Goal: Task Accomplishment & Management: Complete application form

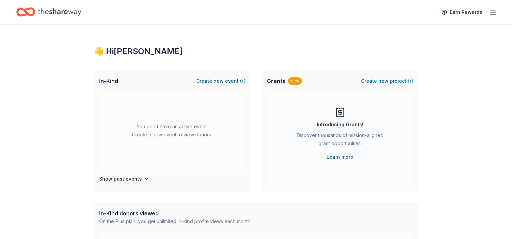
click at [239, 83] on button "Create new event" at bounding box center [220, 81] width 49 height 8
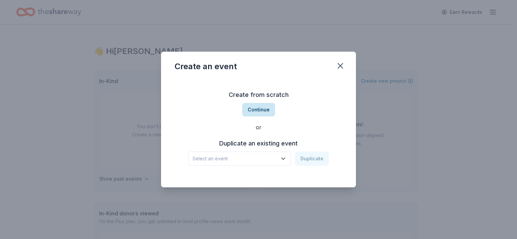
click at [255, 111] on button "Continue" at bounding box center [258, 110] width 33 height 14
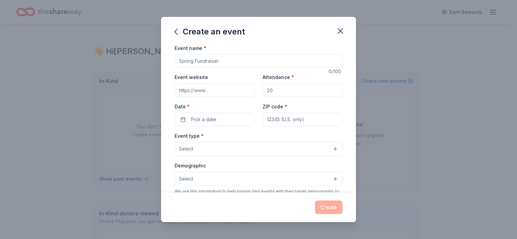
click at [220, 65] on input "Event name *" at bounding box center [258, 61] width 168 height 14
click at [228, 60] on input "Event name *" at bounding box center [258, 61] width 168 height 14
type input "Gala 2025"
drag, startPoint x: 217, startPoint y: 103, endPoint x: 224, endPoint y: 104, distance: 6.5
click at [218, 103] on div "Date * Pick a date" at bounding box center [214, 114] width 80 height 24
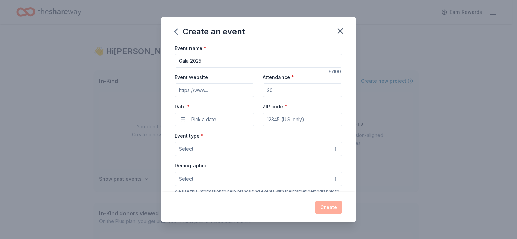
drag, startPoint x: 315, startPoint y: 89, endPoint x: 257, endPoint y: 88, distance: 57.8
click at [257, 88] on div "Event website Attendance * Date * Pick a date ZIP code *" at bounding box center [258, 99] width 168 height 53
click at [347, 66] on div "Event name * Gala 2025 9 /100 Event website Attendance * Date * Pick a date ZIP…" at bounding box center [258, 118] width 195 height 149
click at [306, 82] on div "Attendance *" at bounding box center [302, 85] width 80 height 24
click at [305, 89] on input "Attendance *" at bounding box center [302, 91] width 80 height 14
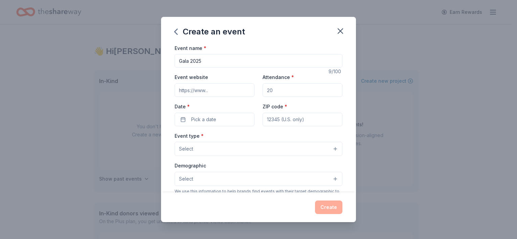
click at [303, 74] on div "Attendance *" at bounding box center [302, 85] width 80 height 24
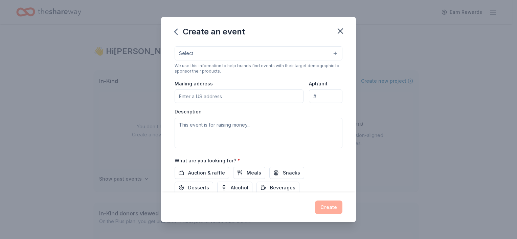
scroll to position [174, 0]
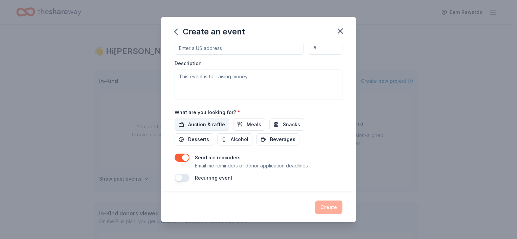
click at [208, 121] on span "Auction & raffle" at bounding box center [206, 125] width 37 height 8
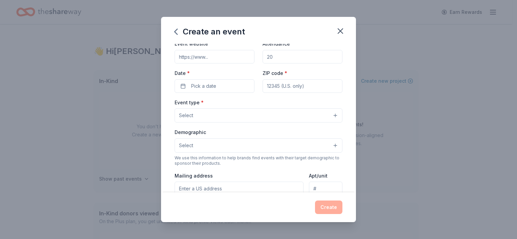
scroll to position [0, 0]
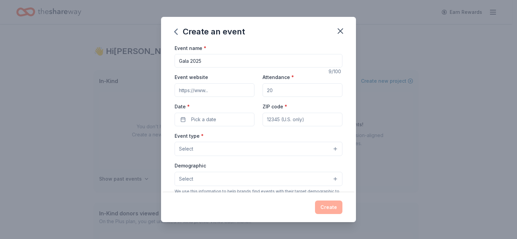
click at [258, 154] on button "Select" at bounding box center [258, 149] width 168 height 14
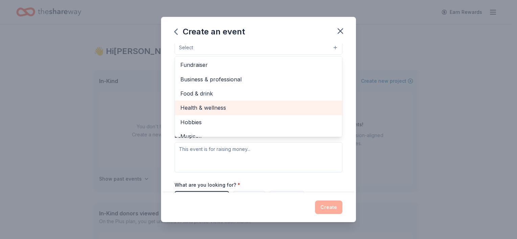
scroll to position [68, 0]
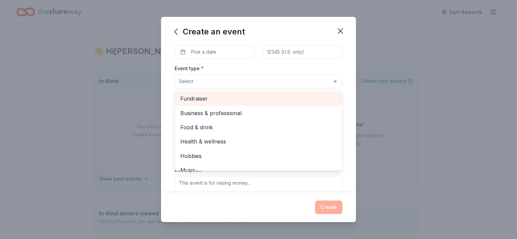
click at [243, 96] on span "Fundraiser" at bounding box center [258, 98] width 156 height 9
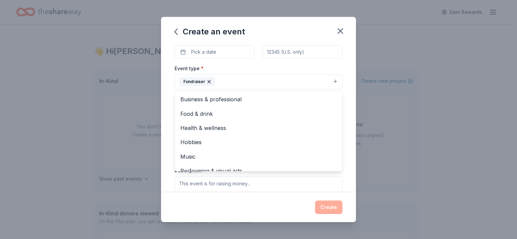
click at [299, 181] on div "Event type * Fundraiser Business & professional Food & drink Health & wellness …" at bounding box center [258, 135] width 168 height 143
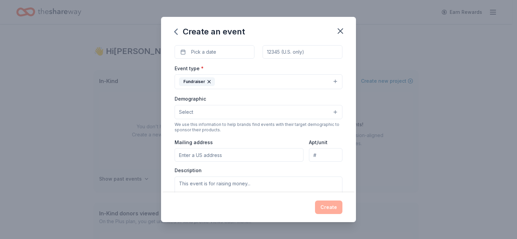
click at [291, 107] on button "Select" at bounding box center [258, 112] width 168 height 14
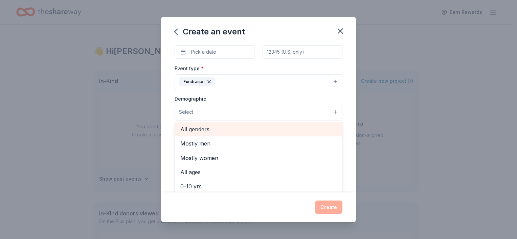
click at [273, 126] on span "All genders" at bounding box center [258, 129] width 156 height 9
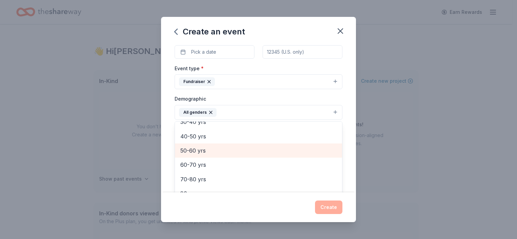
click at [236, 149] on span "50-60 yrs" at bounding box center [258, 150] width 156 height 9
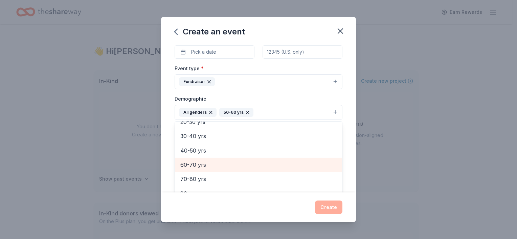
click at [242, 165] on span "60-70 yrs" at bounding box center [258, 165] width 156 height 9
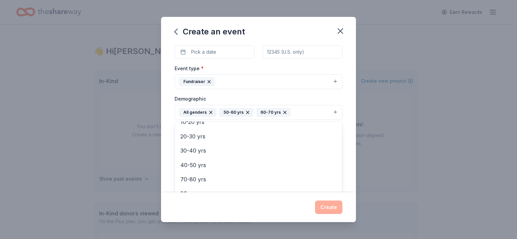
click at [330, 95] on div "Demographic All genders 50-60 yrs 60-70 yrs Mostly men Mostly women All ages 0-…" at bounding box center [258, 107] width 168 height 25
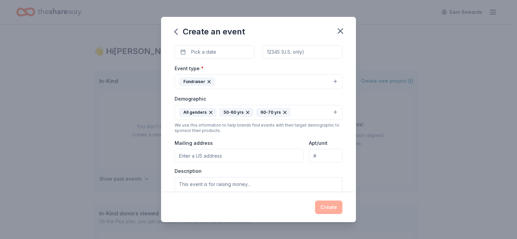
click at [297, 110] on button "All genders 50-60 yrs 60-70 yrs" at bounding box center [258, 112] width 168 height 15
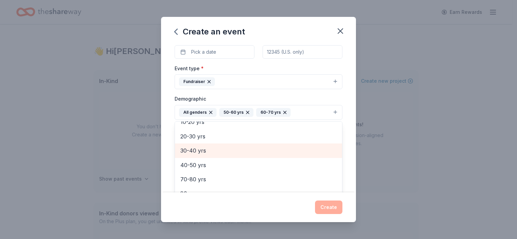
click at [264, 148] on span "30-40 yrs" at bounding box center [258, 150] width 156 height 9
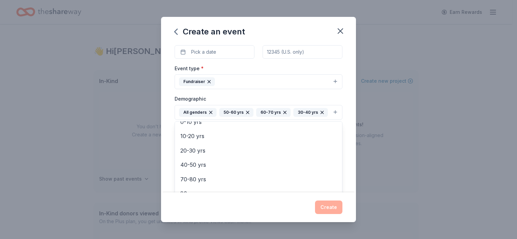
click at [319, 112] on icon "button" at bounding box center [321, 112] width 5 height 5
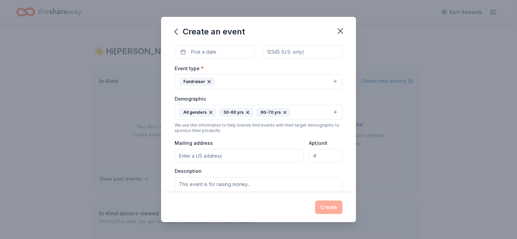
click at [302, 114] on button "All genders 50-60 yrs 60-70 yrs" at bounding box center [258, 112] width 168 height 15
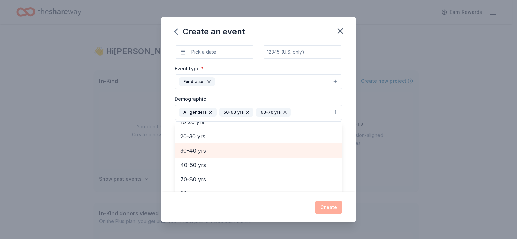
click at [268, 153] on span "30-40 yrs" at bounding box center [258, 150] width 156 height 9
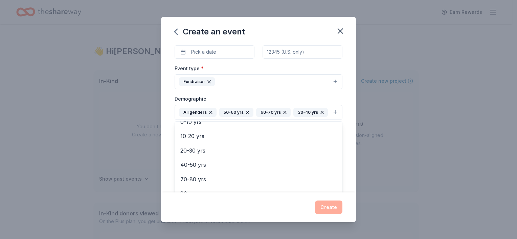
click at [344, 142] on div "Event name * Gala 2025 9 /100 Event website Attendance * Date * Pick a date ZIP…" at bounding box center [258, 118] width 195 height 149
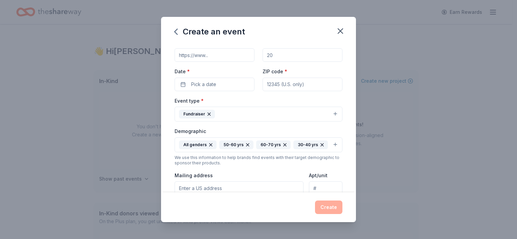
scroll to position [6, 0]
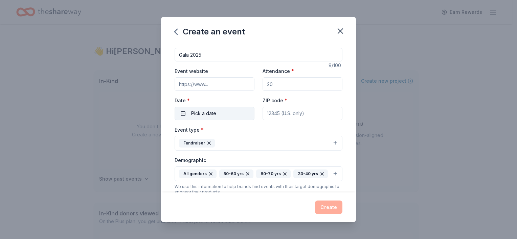
click at [225, 111] on button "Pick a date" at bounding box center [214, 114] width 80 height 14
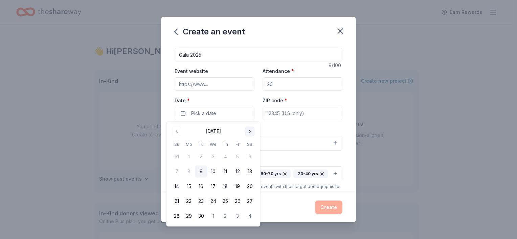
click at [250, 131] on button "Go to next month" at bounding box center [249, 131] width 9 height 9
click at [249, 131] on button "Go to next month" at bounding box center [249, 131] width 9 height 9
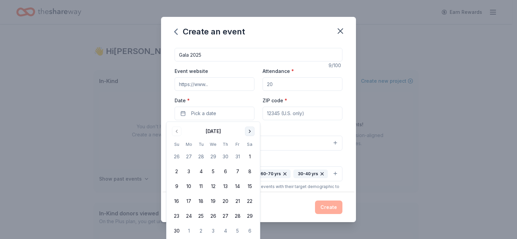
click at [249, 131] on button "Go to next month" at bounding box center [249, 131] width 9 height 9
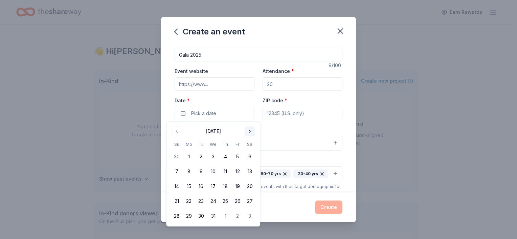
click at [248, 131] on button "Go to next month" at bounding box center [249, 131] width 9 height 9
click at [251, 173] on button "11" at bounding box center [249, 172] width 12 height 12
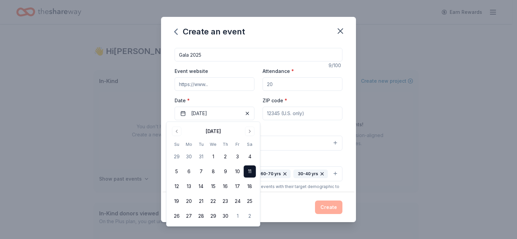
click at [312, 133] on div "Event type * Fundraiser" at bounding box center [258, 138] width 168 height 25
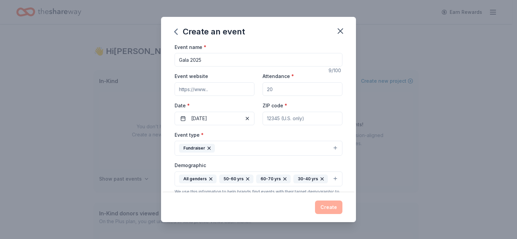
scroll to position [0, 0]
click at [291, 95] on input "Attendance *" at bounding box center [302, 91] width 80 height 14
type input "350"
click at [340, 150] on div "Event name * Gala 2025 9 /100 Event website Attendance * 350 Date * 04/11/2026 …" at bounding box center [258, 118] width 195 height 149
click at [312, 116] on input "ZIP code *" at bounding box center [302, 120] width 80 height 14
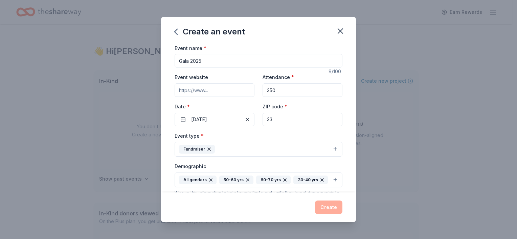
type input "33618"
type input "3350 Buschwood Park dr suite 200"
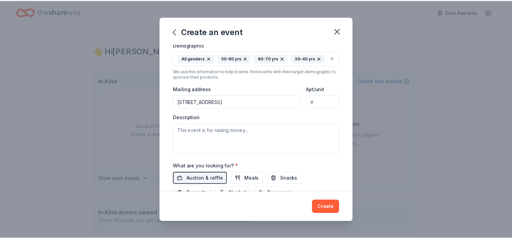
scroll to position [135, 0]
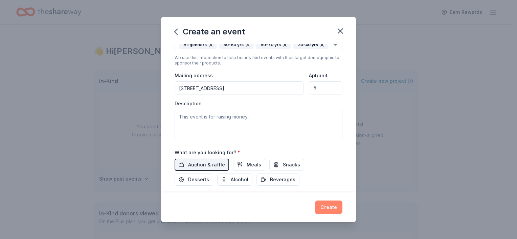
click at [323, 210] on button "Create" at bounding box center [328, 208] width 27 height 14
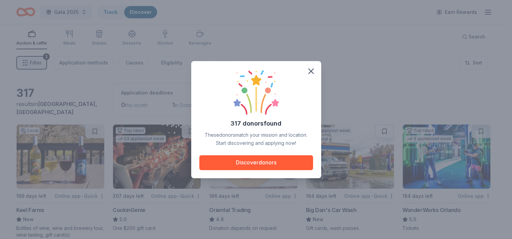
scroll to position [24, 0]
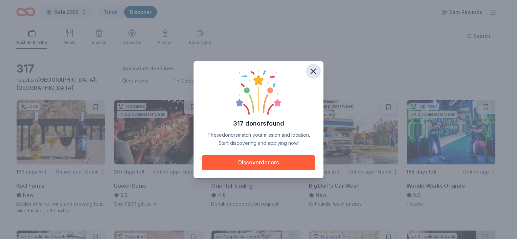
click at [313, 70] on icon "button" at bounding box center [312, 71] width 9 height 9
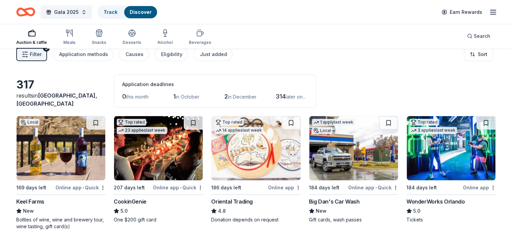
scroll to position [0, 0]
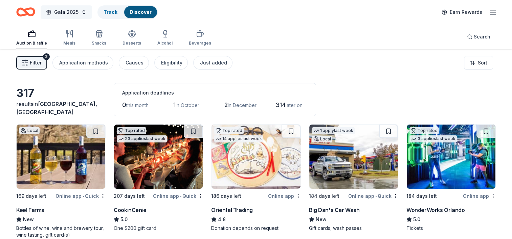
click at [61, 12] on span "Gala 2025" at bounding box center [66, 12] width 24 height 8
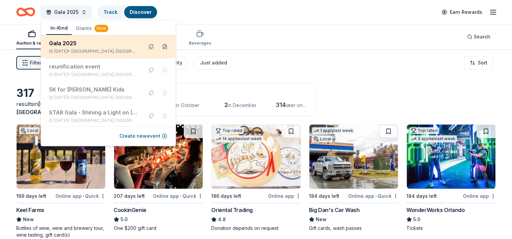
click at [160, 46] on button at bounding box center [164, 46] width 11 height 11
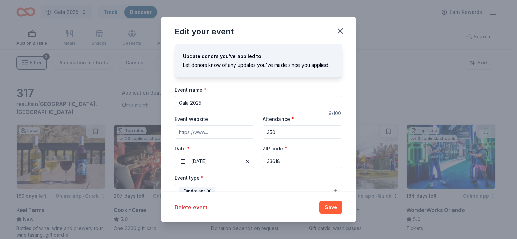
click at [206, 99] on input "Gala 2025" at bounding box center [258, 103] width 168 height 14
type input "Gala 2026"
click at [332, 206] on button "Save" at bounding box center [330, 208] width 23 height 14
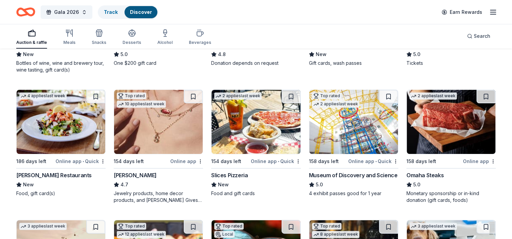
scroll to position [169, 0]
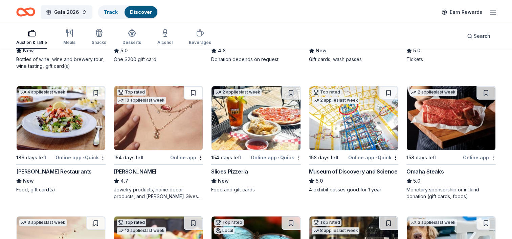
click at [192, 91] on button at bounding box center [193, 93] width 19 height 14
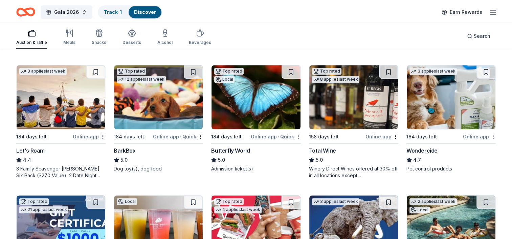
scroll to position [338, 0]
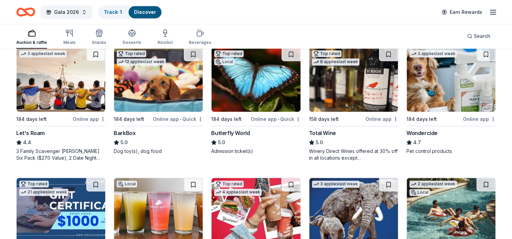
click at [56, 155] on div "3 Family Scavenger Hunt Six Pack ($270 Value), 2 Date Night Scavenger Hunt Two …" at bounding box center [60, 155] width 89 height 14
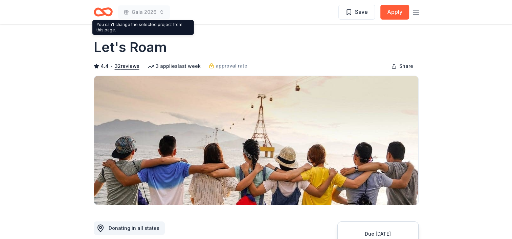
click at [93, 16] on div "Gala 2026 Save Apply" at bounding box center [256, 12] width 346 height 24
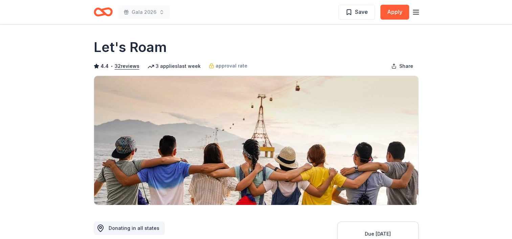
drag, startPoint x: 141, startPoint y: 147, endPoint x: 139, endPoint y: 137, distance: 10.0
click at [141, 147] on img at bounding box center [256, 140] width 324 height 129
click at [97, 4] on icon "Home" at bounding box center [103, 12] width 19 height 16
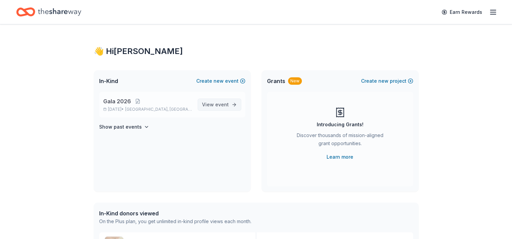
click at [227, 104] on span "event" at bounding box center [222, 105] width 14 height 6
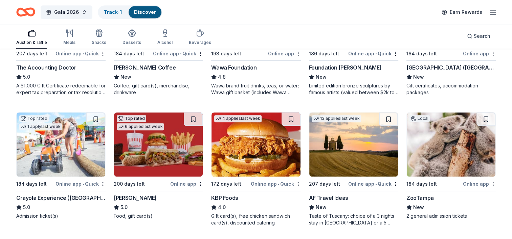
scroll to position [546, 0]
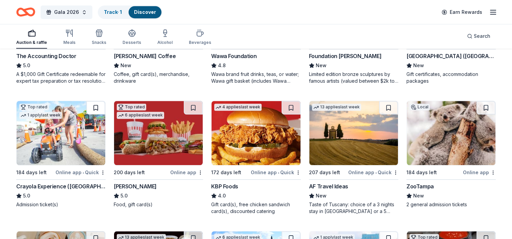
click at [95, 110] on button at bounding box center [95, 108] width 19 height 14
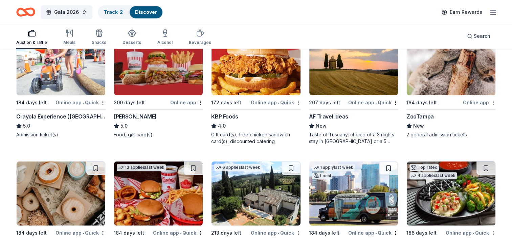
scroll to position [580, 0]
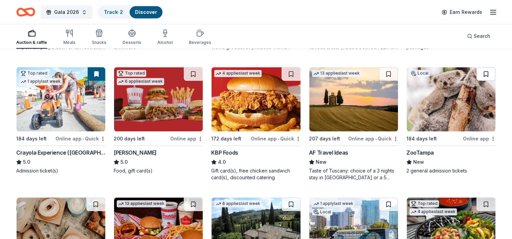
click at [486, 73] on button at bounding box center [485, 74] width 19 height 14
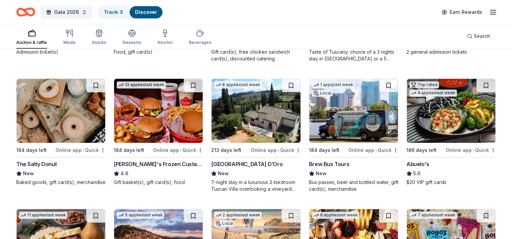
scroll to position [715, 0]
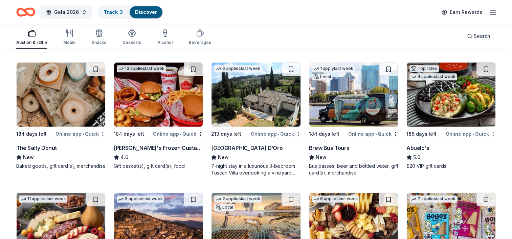
click at [245, 171] on div "7-night stay in a luxurious 3-bedroom Tuscan Villa overlooking a vineyard and t…" at bounding box center [255, 170] width 89 height 14
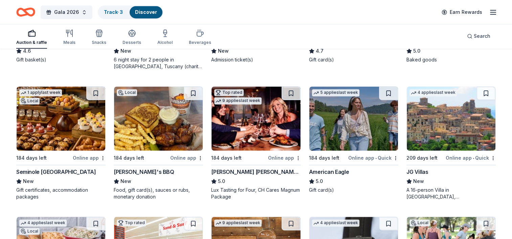
scroll to position [951, 0]
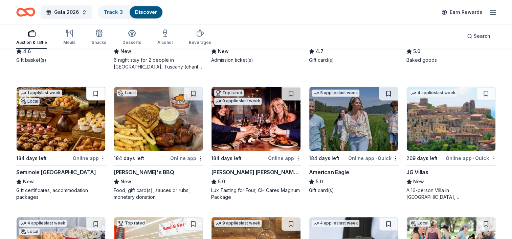
click at [94, 90] on button at bounding box center [95, 94] width 19 height 14
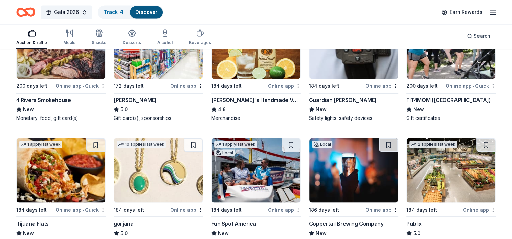
scroll to position [1188, 0]
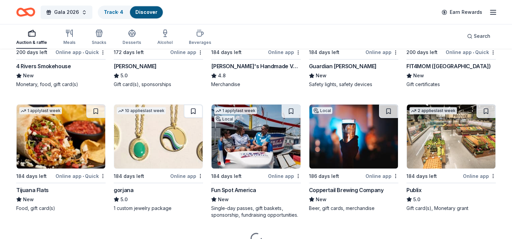
click at [197, 109] on button at bounding box center [193, 111] width 19 height 14
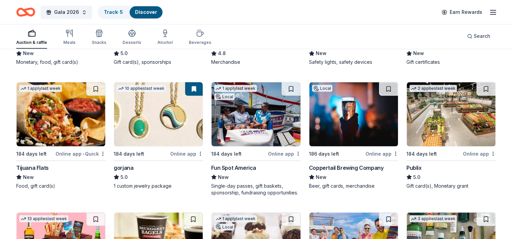
scroll to position [1222, 0]
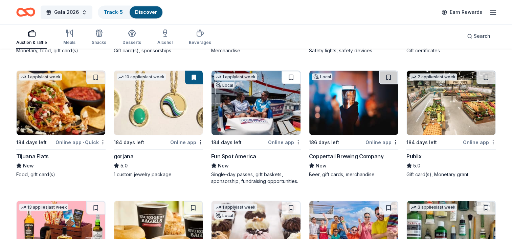
click at [289, 73] on button at bounding box center [290, 78] width 19 height 14
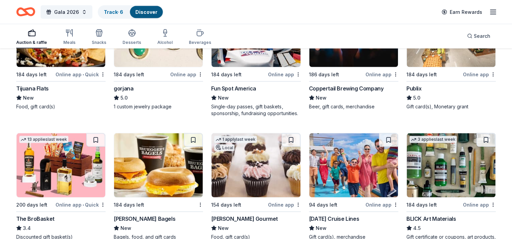
scroll to position [1323, 0]
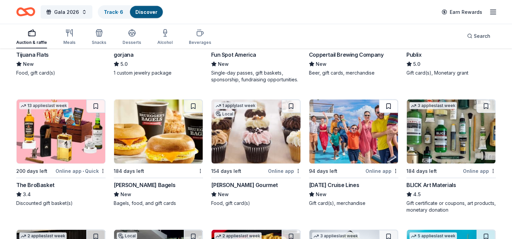
click at [385, 104] on button at bounding box center [388, 107] width 19 height 14
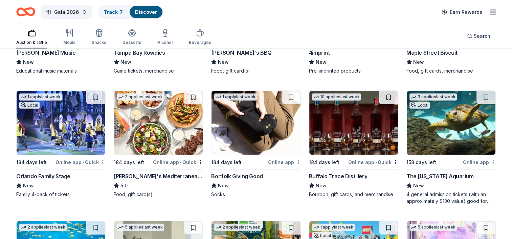
scroll to position [1594, 0]
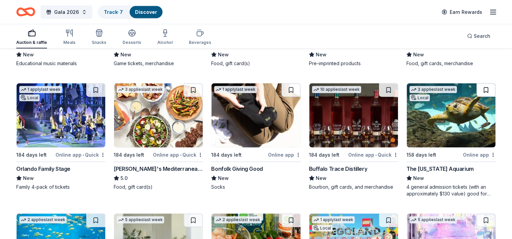
click at [487, 91] on button at bounding box center [485, 91] width 19 height 14
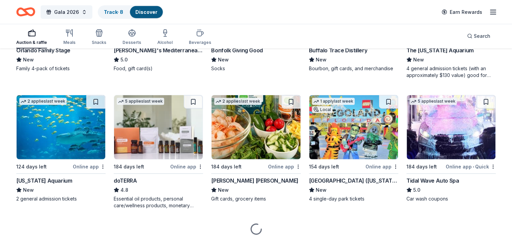
scroll to position [1729, 0]
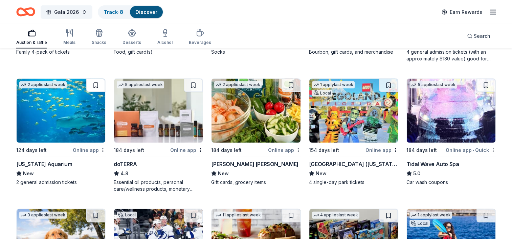
click at [91, 83] on button at bounding box center [95, 86] width 19 height 14
click at [389, 82] on button at bounding box center [388, 86] width 19 height 14
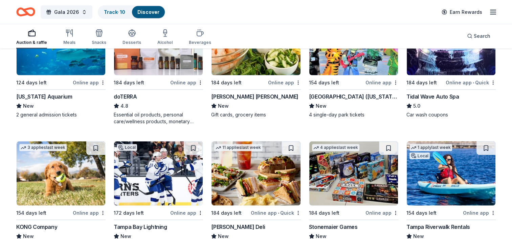
scroll to position [1831, 0]
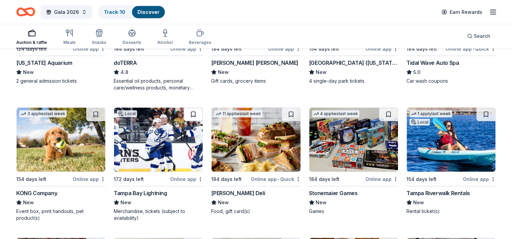
click at [188, 113] on button at bounding box center [193, 115] width 19 height 14
click at [190, 112] on button at bounding box center [194, 115] width 18 height 14
click at [197, 115] on button at bounding box center [194, 115] width 18 height 14
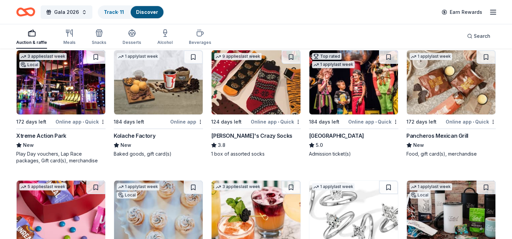
scroll to position [2507, 0]
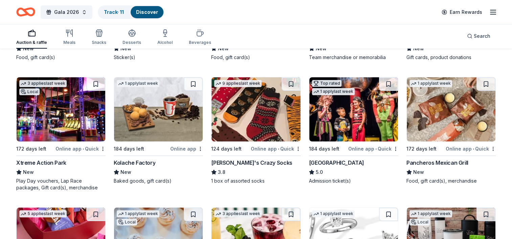
click at [54, 182] on div "Play Day vouchers, Lap Race packages, Gift card(s), merchandise" at bounding box center [60, 185] width 89 height 14
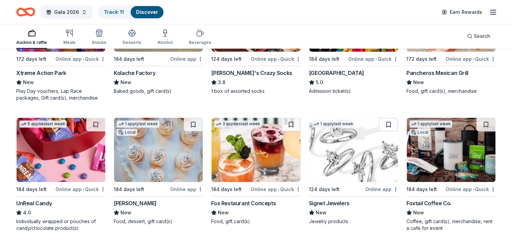
scroll to position [2608, 0]
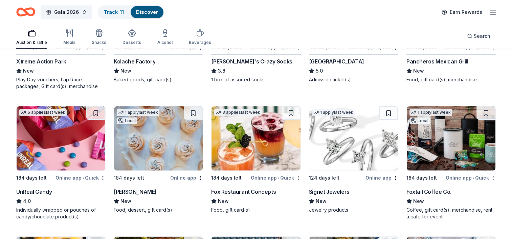
click at [362, 134] on img at bounding box center [353, 139] width 89 height 64
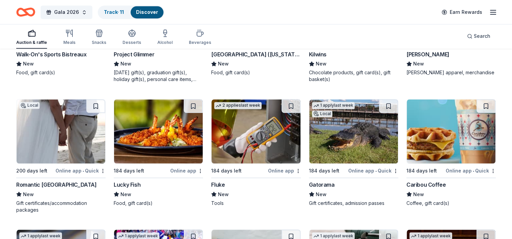
scroll to position [3657, 0]
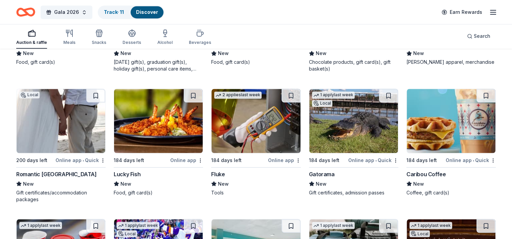
click at [49, 187] on div "Romantic Honeymoon Island New Gift certificates/accommodation packages" at bounding box center [60, 186] width 89 height 32
click at [98, 96] on button at bounding box center [95, 96] width 19 height 14
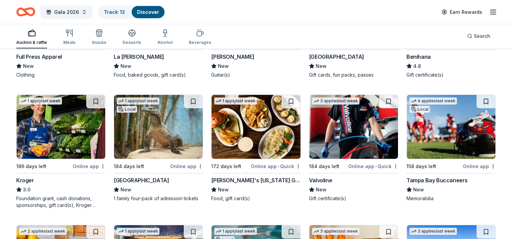
scroll to position [4164, 0]
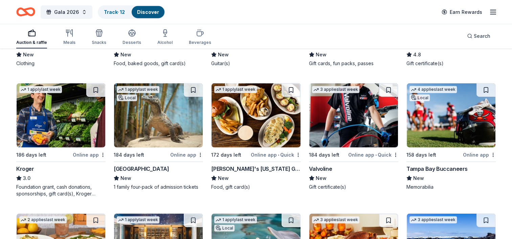
click at [483, 89] on button at bounding box center [485, 91] width 19 height 14
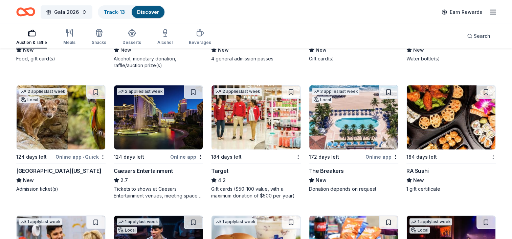
scroll to position [4434, 0]
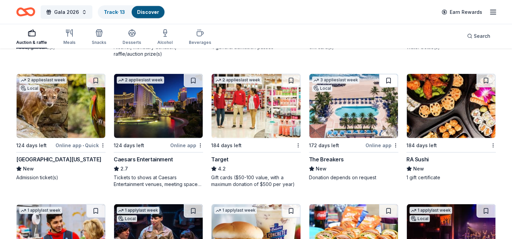
click at [385, 83] on button at bounding box center [388, 81] width 19 height 14
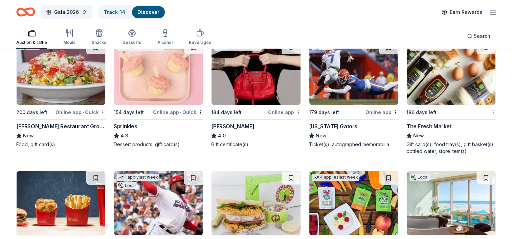
scroll to position [5307, 0]
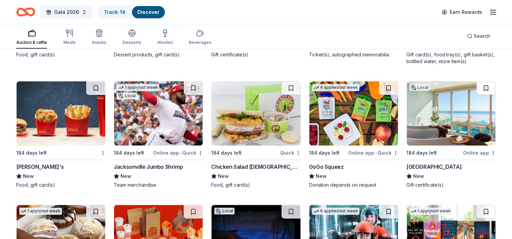
click at [489, 84] on button at bounding box center [485, 88] width 19 height 14
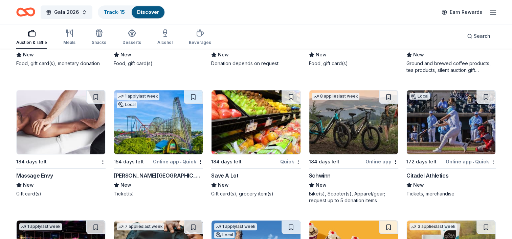
scroll to position [5679, 0]
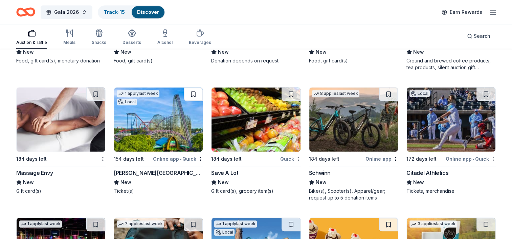
click at [194, 91] on button at bounding box center [193, 95] width 19 height 14
click at [95, 91] on button at bounding box center [95, 95] width 19 height 14
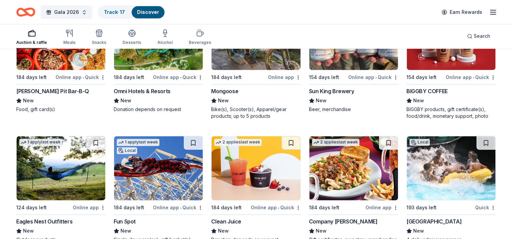
scroll to position [6050, 0]
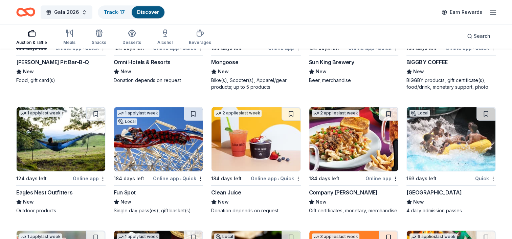
click at [194, 111] on button at bounding box center [193, 114] width 19 height 14
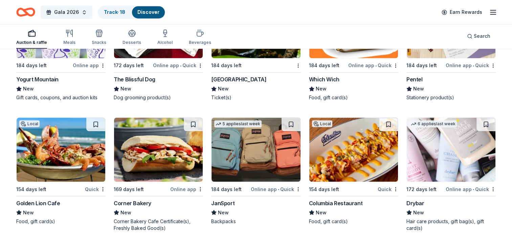
scroll to position [6287, 0]
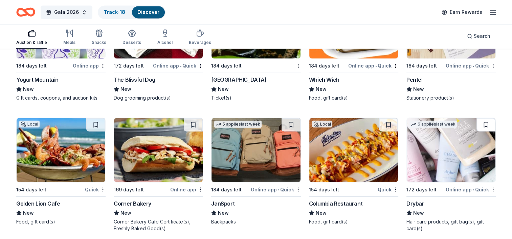
click at [485, 128] on button at bounding box center [485, 125] width 19 height 14
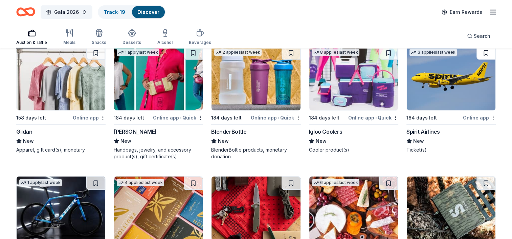
scroll to position [6963, 0]
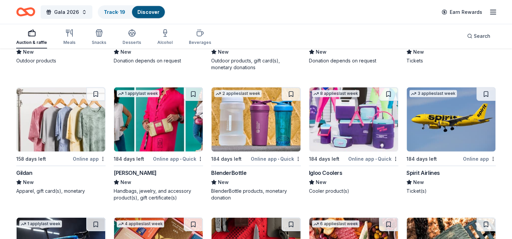
click at [489, 97] on button at bounding box center [485, 95] width 19 height 14
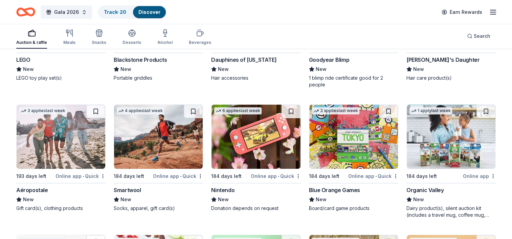
scroll to position [7741, 0]
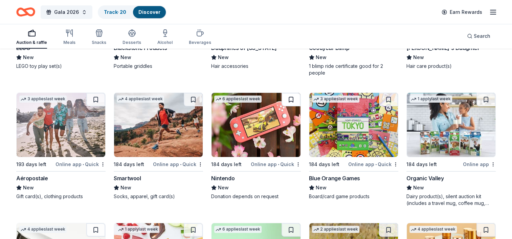
click at [289, 101] on button at bounding box center [290, 100] width 19 height 14
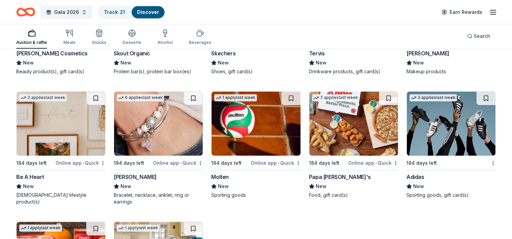
scroll to position [8001, 0]
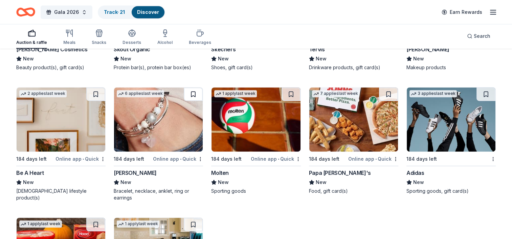
click at [193, 100] on button at bounding box center [193, 95] width 19 height 14
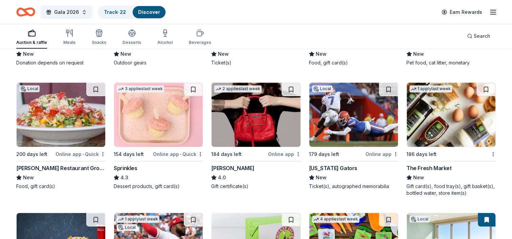
scroll to position [5127, 0]
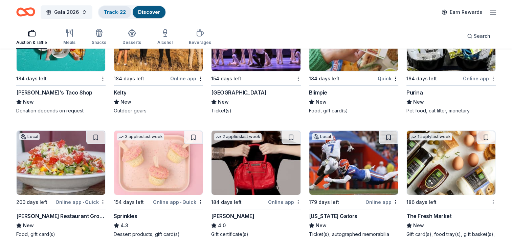
click at [114, 15] on div "Track · 22" at bounding box center [114, 12] width 33 height 12
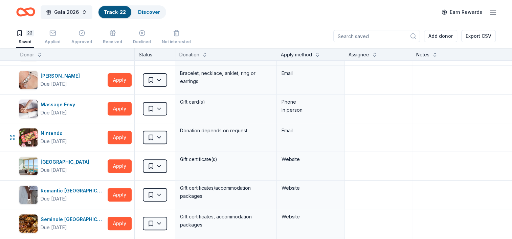
scroll to position [304, 0]
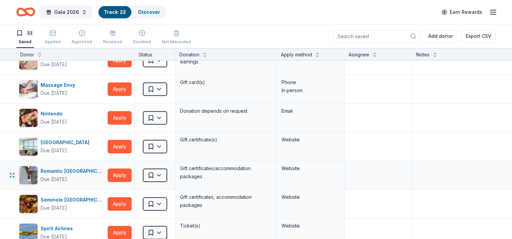
drag, startPoint x: 298, startPoint y: 175, endPoint x: 215, endPoint y: 175, distance: 82.8
click at [215, 175] on div "Gift certificates/accommodation packages" at bounding box center [225, 173] width 93 height 18
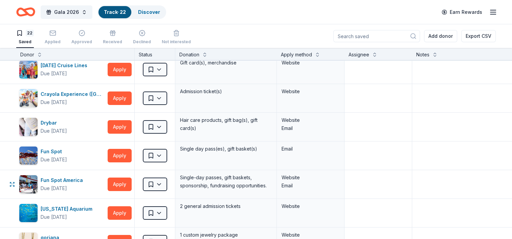
scroll to position [0, 0]
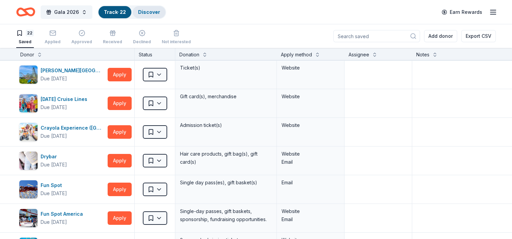
click at [142, 7] on div "Discover" at bounding box center [149, 12] width 33 height 12
click at [145, 12] on link "Discover" at bounding box center [149, 12] width 22 height 6
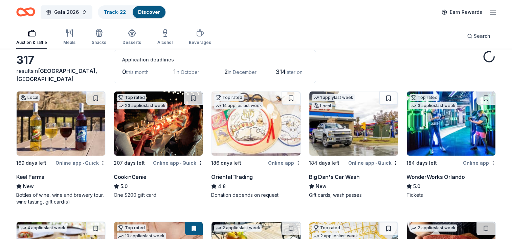
scroll to position [34, 0]
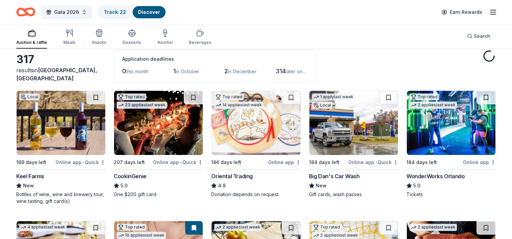
click at [94, 96] on button at bounding box center [95, 98] width 19 height 14
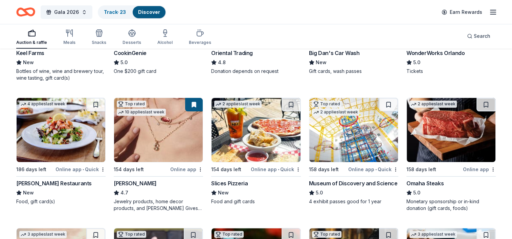
scroll to position [169, 0]
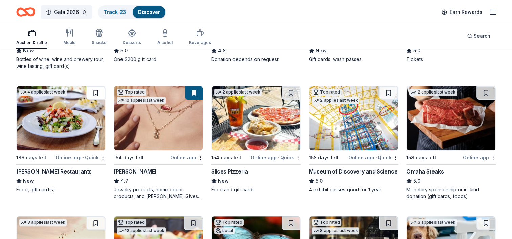
click at [95, 92] on button at bounding box center [95, 93] width 19 height 14
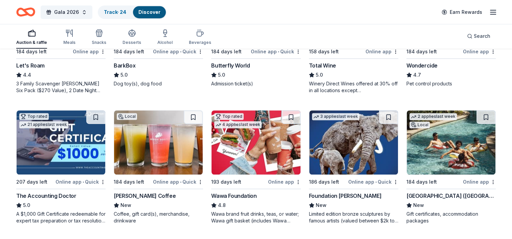
scroll to position [440, 0]
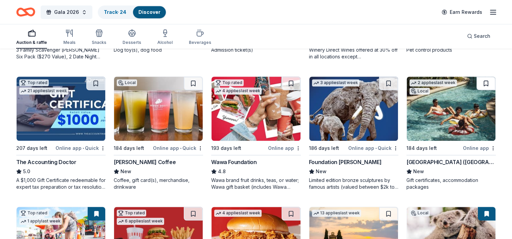
click at [487, 83] on button at bounding box center [485, 84] width 19 height 14
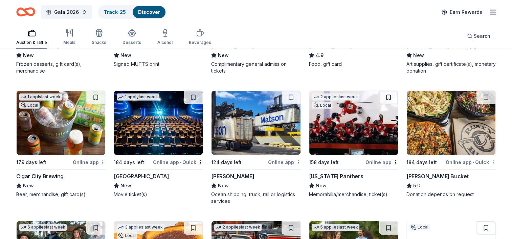
scroll to position [2130, 0]
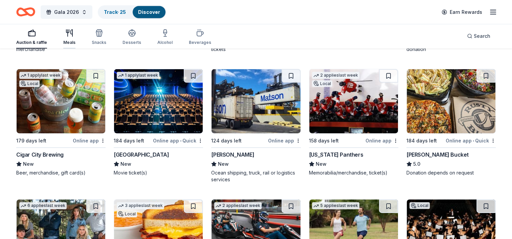
click at [71, 37] on icon "button" at bounding box center [69, 33] width 8 height 8
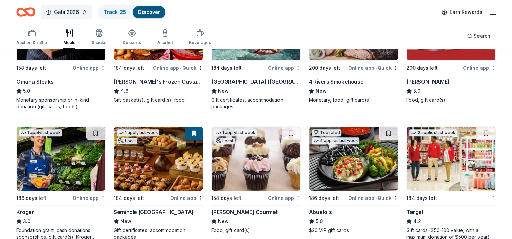
scroll to position [338, 0]
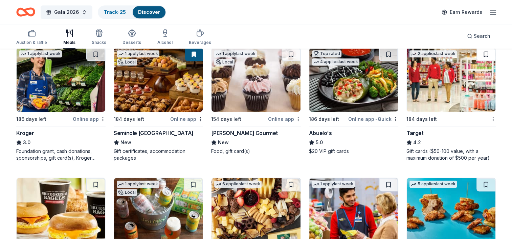
click at [486, 57] on button at bounding box center [485, 55] width 19 height 14
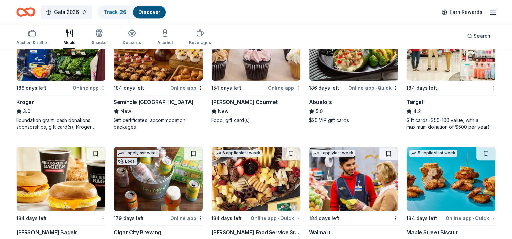
scroll to position [438, 0]
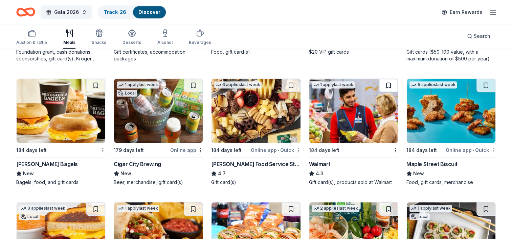
click at [385, 84] on button at bounding box center [388, 86] width 19 height 14
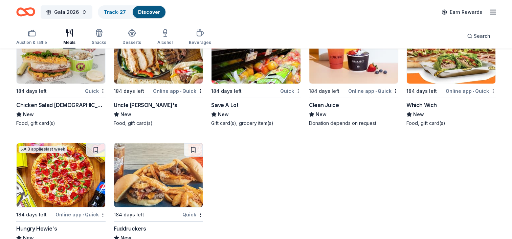
scroll to position [2149, 0]
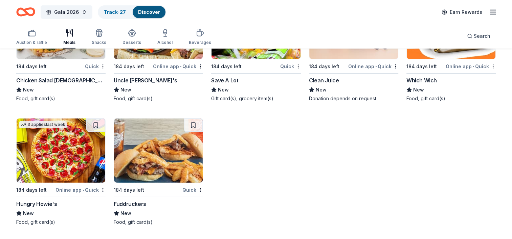
click at [29, 32] on icon "button" at bounding box center [32, 33] width 8 height 8
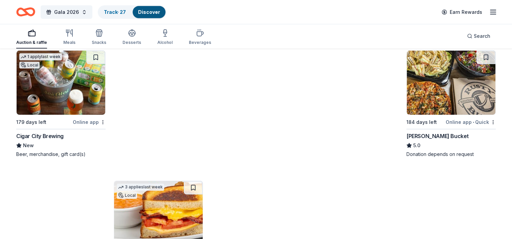
click at [26, 35] on div "button" at bounding box center [31, 33] width 31 height 8
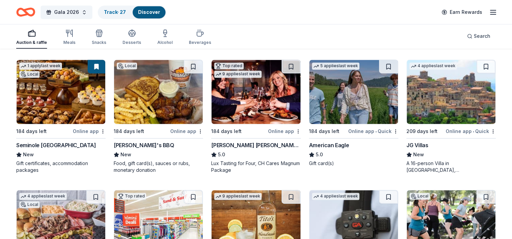
scroll to position [981, 0]
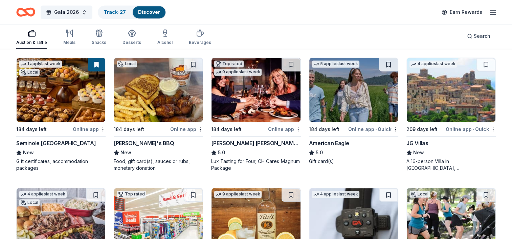
click at [387, 68] on button at bounding box center [388, 65] width 19 height 14
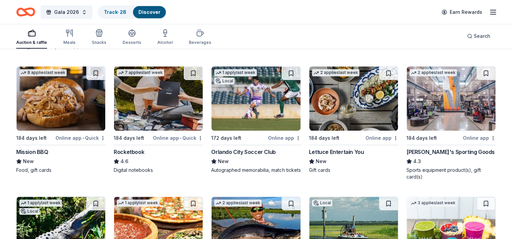
scroll to position [2773, 0]
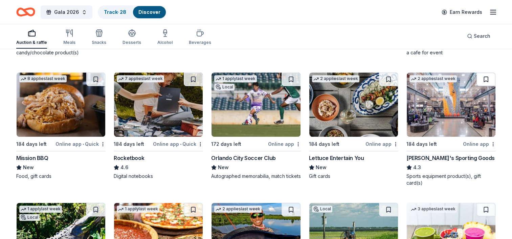
click at [486, 79] on button at bounding box center [485, 80] width 19 height 14
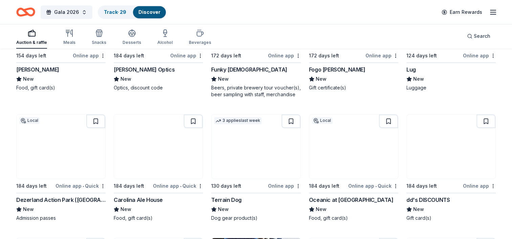
scroll to position [3280, 0]
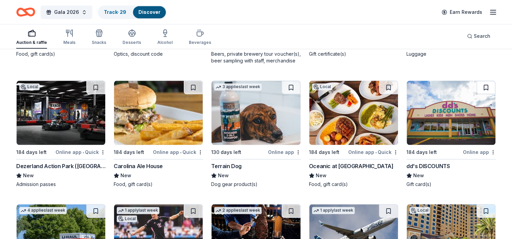
click at [484, 84] on button at bounding box center [485, 88] width 19 height 14
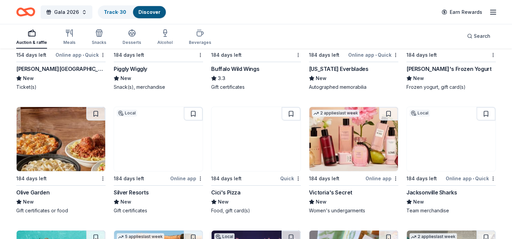
scroll to position [4937, 0]
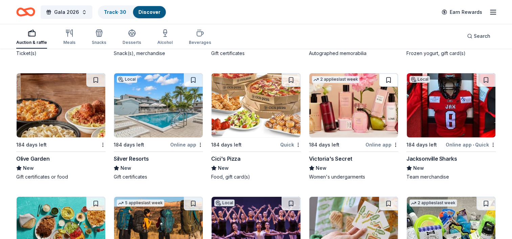
click at [385, 77] on button at bounding box center [388, 80] width 19 height 14
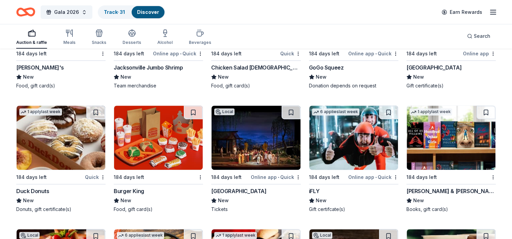
scroll to position [5410, 0]
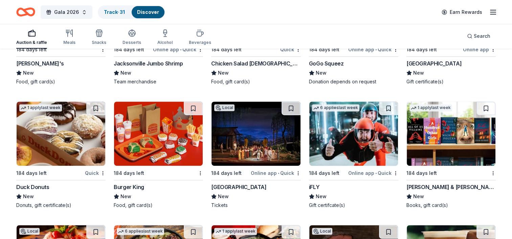
click at [385, 103] on button at bounding box center [388, 109] width 19 height 14
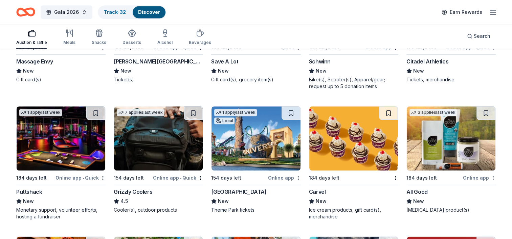
scroll to position [5782, 0]
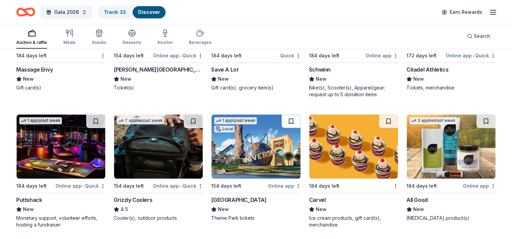
click at [291, 116] on button at bounding box center [290, 122] width 19 height 14
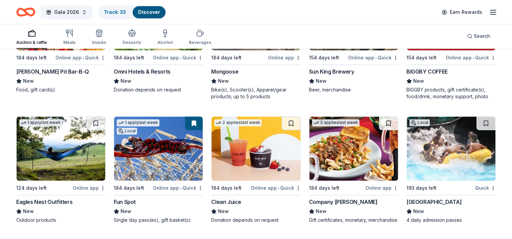
scroll to position [6052, 0]
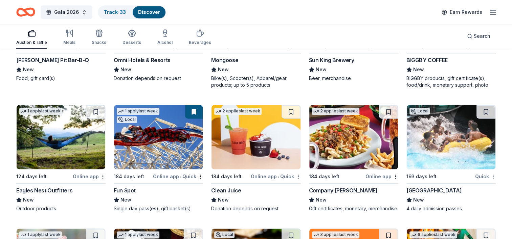
click at [436, 157] on img at bounding box center [450, 137] width 89 height 64
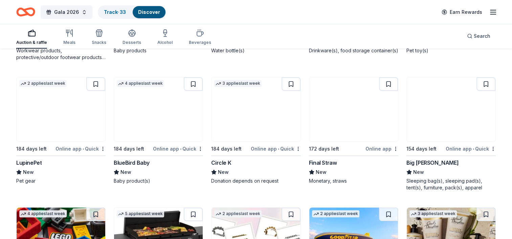
scroll to position [7506, 0]
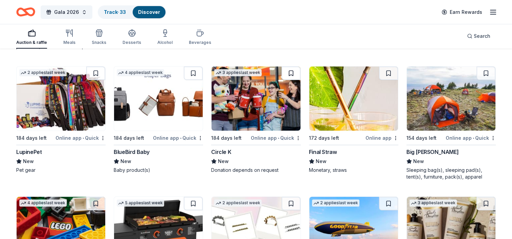
click at [291, 77] on button at bounding box center [290, 74] width 19 height 14
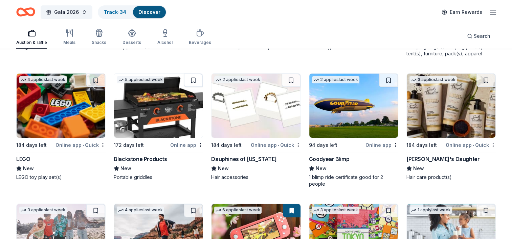
scroll to position [7642, 0]
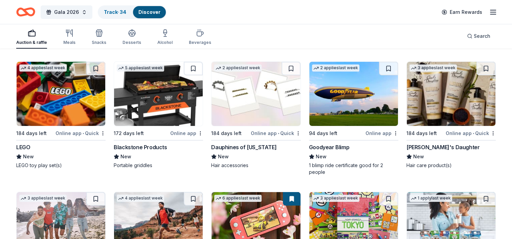
click at [193, 69] on button at bounding box center [193, 69] width 19 height 14
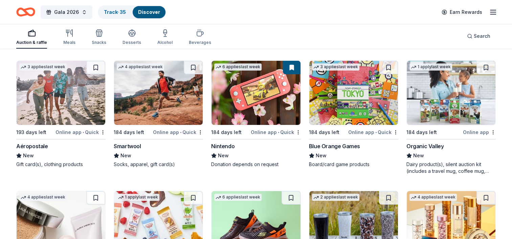
scroll to position [7777, 0]
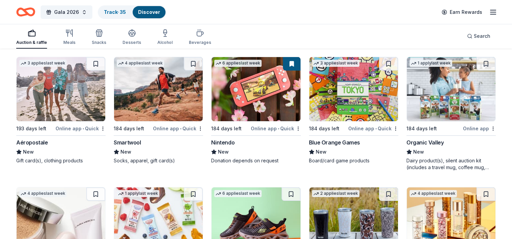
click at [93, 63] on button at bounding box center [95, 64] width 19 height 14
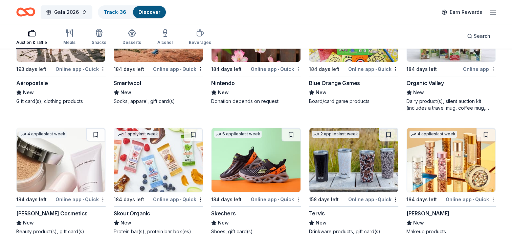
scroll to position [7878, 0]
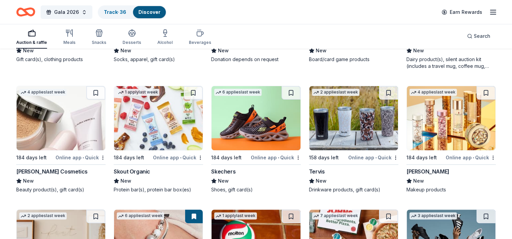
click at [94, 97] on button at bounding box center [95, 93] width 19 height 14
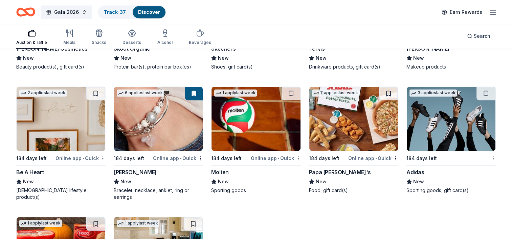
scroll to position [8001, 0]
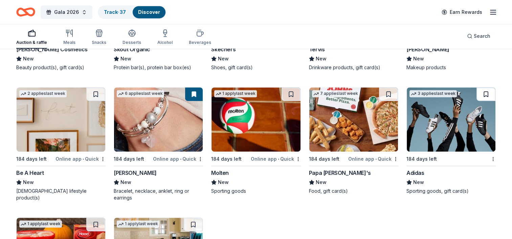
click at [477, 96] on button at bounding box center [485, 95] width 19 height 14
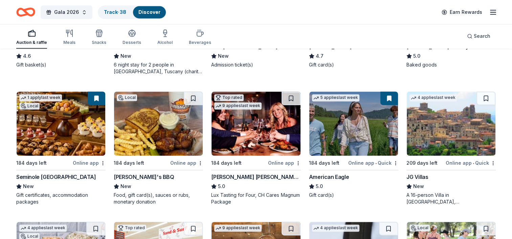
scroll to position [981, 0]
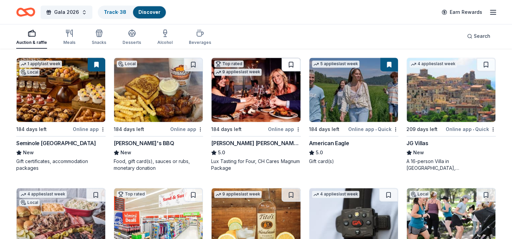
click at [291, 65] on button at bounding box center [290, 65] width 19 height 14
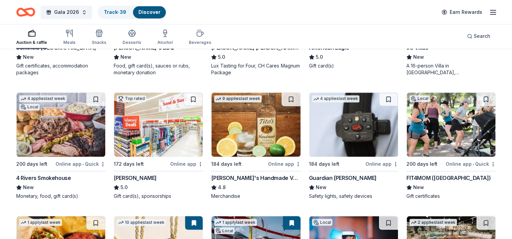
scroll to position [1082, 0]
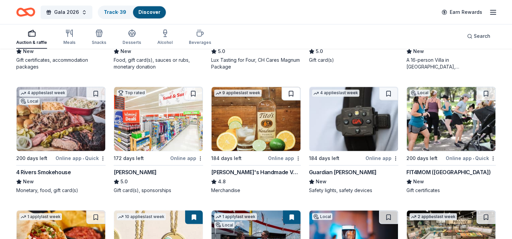
click at [292, 93] on button at bounding box center [290, 94] width 19 height 14
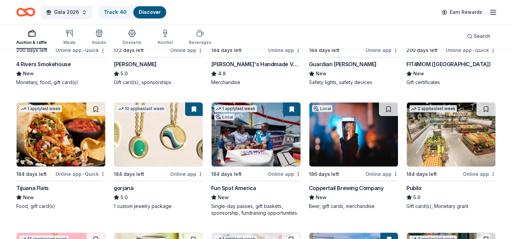
scroll to position [1150, 0]
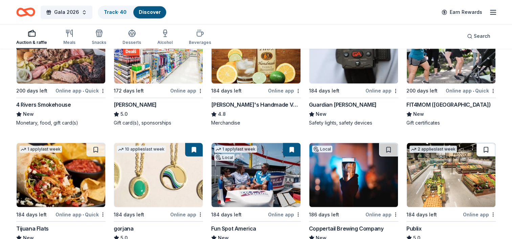
click at [487, 147] on button at bounding box center [485, 150] width 19 height 14
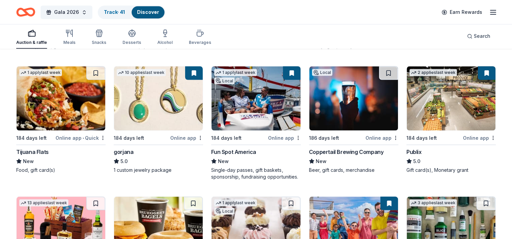
scroll to position [1217, 0]
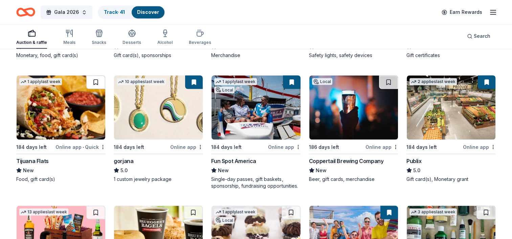
click at [100, 84] on button at bounding box center [95, 82] width 19 height 14
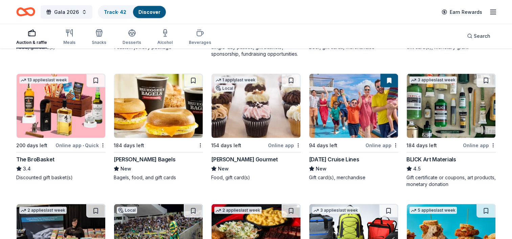
scroll to position [1353, 0]
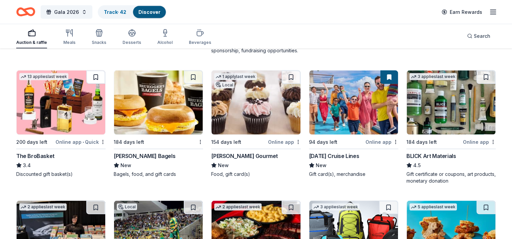
click at [92, 77] on button at bounding box center [95, 78] width 19 height 14
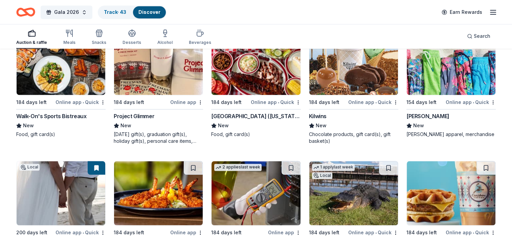
scroll to position [3517, 0]
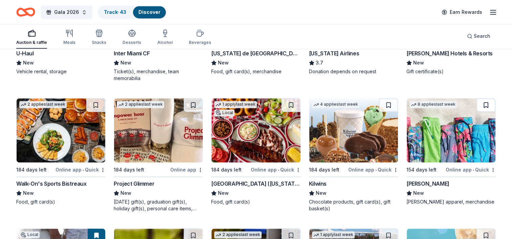
click at [481, 100] on button at bounding box center [485, 105] width 19 height 14
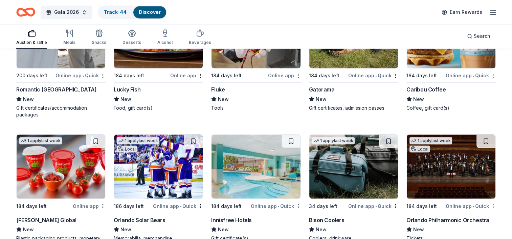
scroll to position [3753, 0]
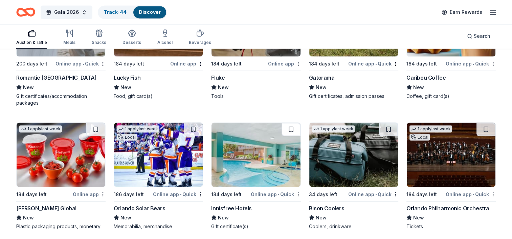
click at [293, 124] on button at bounding box center [290, 130] width 19 height 14
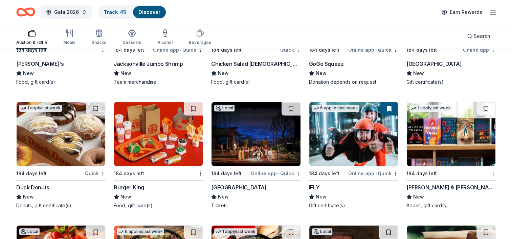
scroll to position [5410, 0]
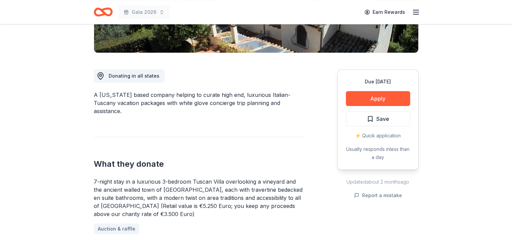
scroll to position [169, 0]
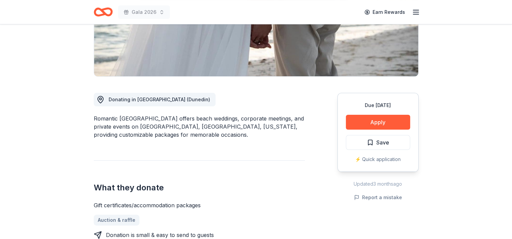
scroll to position [101, 0]
